Goal: Task Accomplishment & Management: Manage account settings

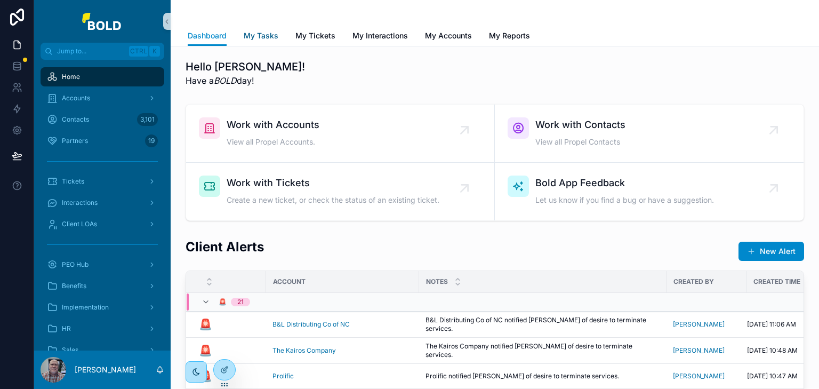
click at [259, 34] on span "My Tasks" at bounding box center [261, 35] width 35 height 11
